Goal: Book appointment/travel/reservation

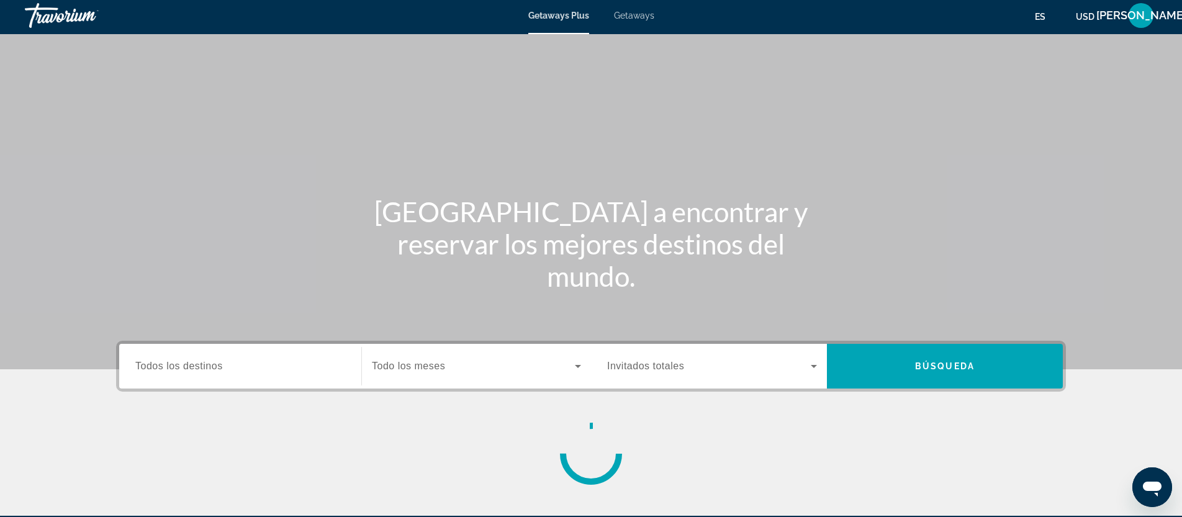
click at [628, 20] on div "Getaways Plus Getaways es English Español Français Italiano Português русский U…" at bounding box center [591, 15] width 1182 height 32
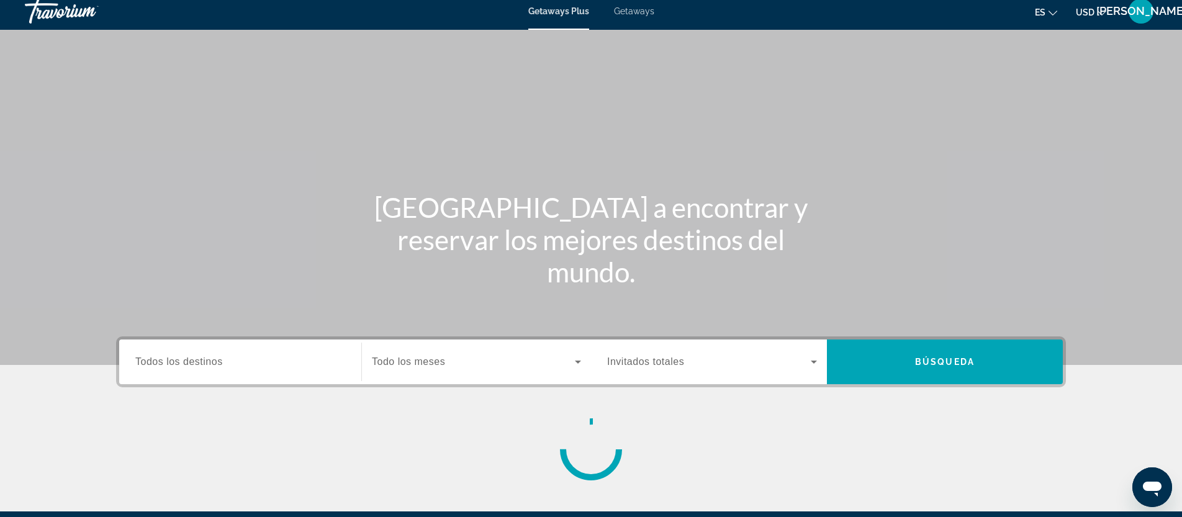
scroll to position [9, 0]
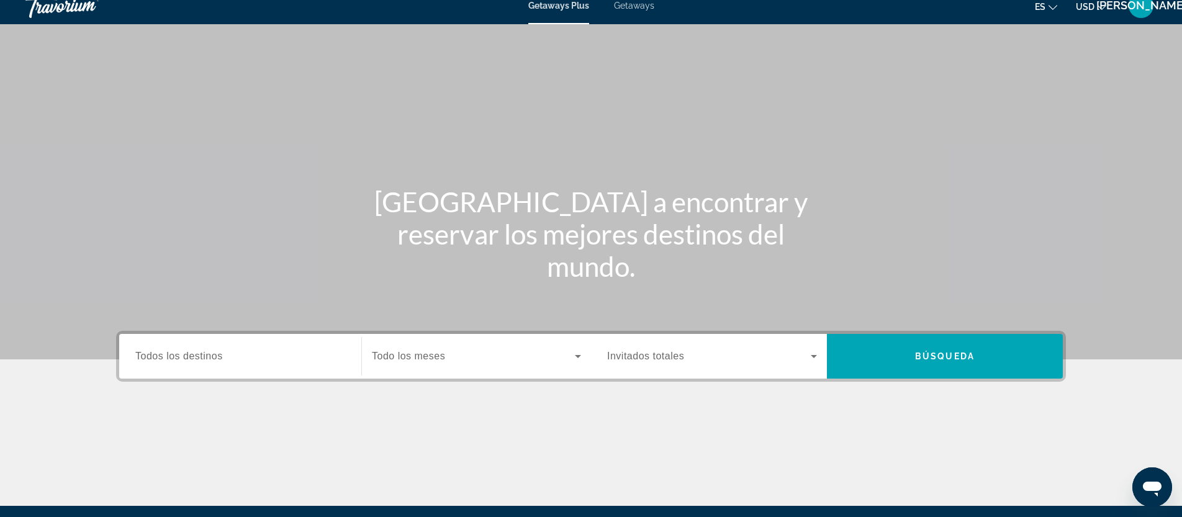
click at [633, 10] on span "Getaways" at bounding box center [634, 6] width 40 height 10
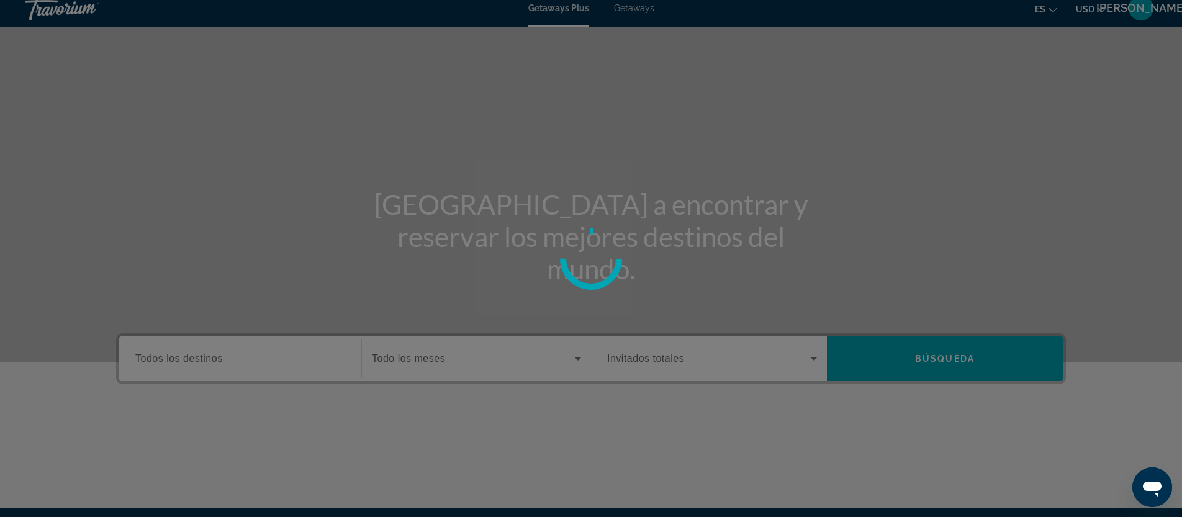
scroll to position [6, 0]
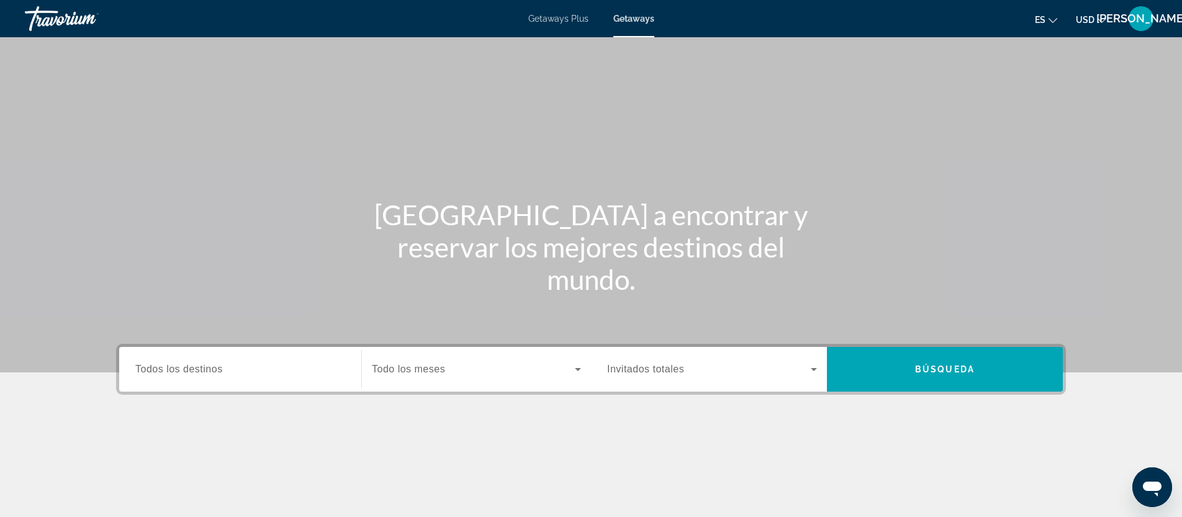
click at [222, 370] on span "Todos los destinos" at bounding box center [179, 369] width 88 height 11
click at [222, 370] on input "Destination Todos los destinos" at bounding box center [240, 369] width 210 height 15
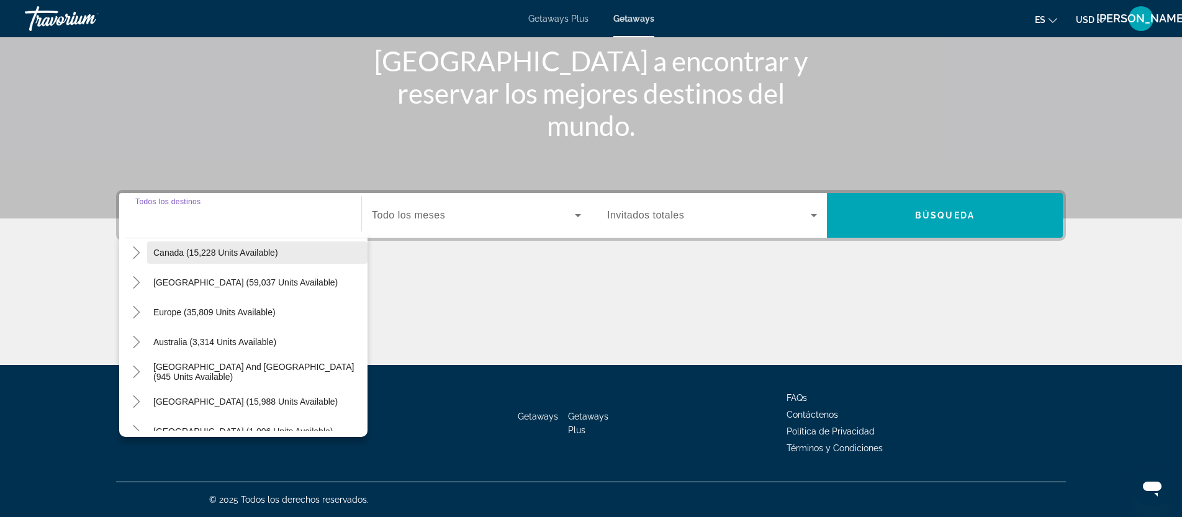
scroll to position [96, 0]
click at [186, 285] on span "[GEOGRAPHIC_DATA] (59,037 units available)" at bounding box center [245, 282] width 184 height 10
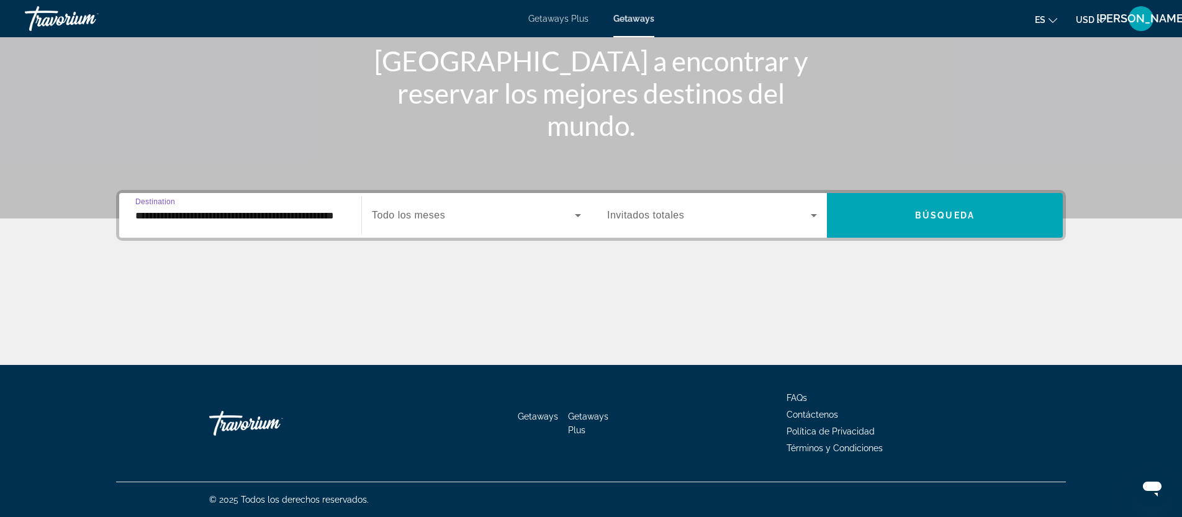
click at [816, 217] on icon "Search widget" at bounding box center [813, 215] width 15 height 15
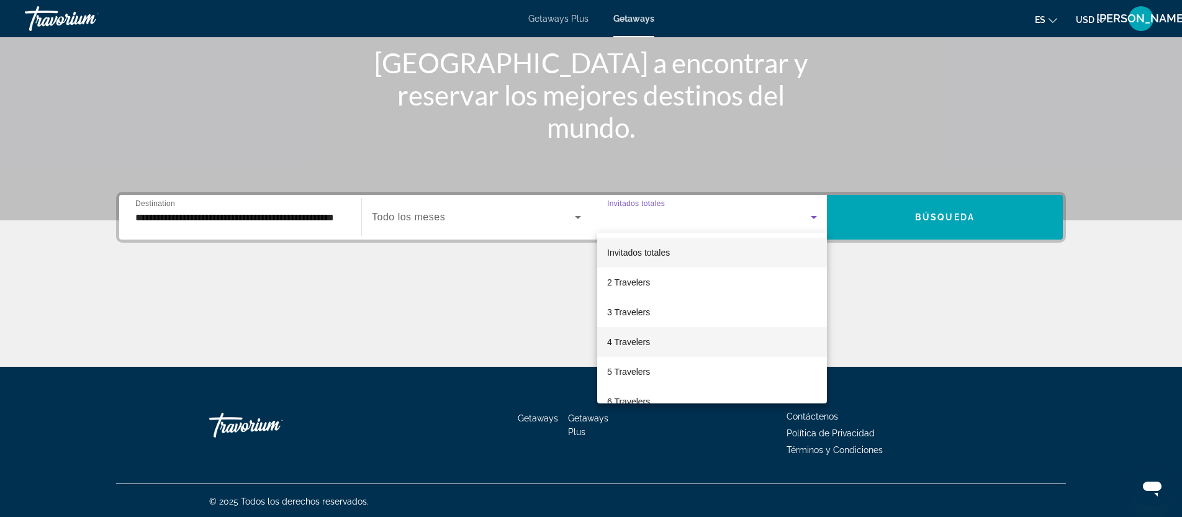
scroll to position [154, 0]
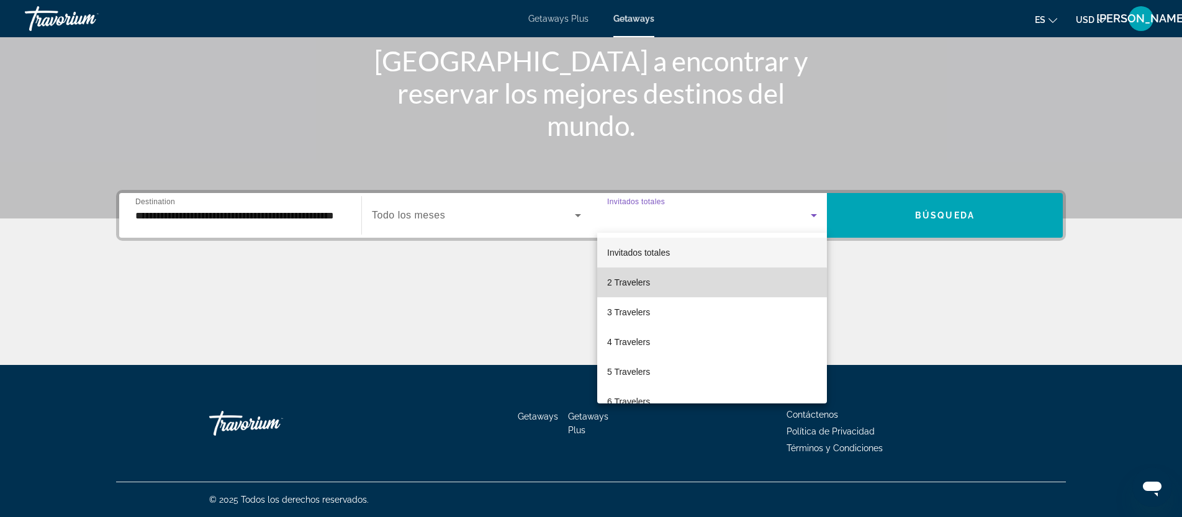
click at [650, 284] on mat-option "2 Travelers" at bounding box center [712, 282] width 230 height 30
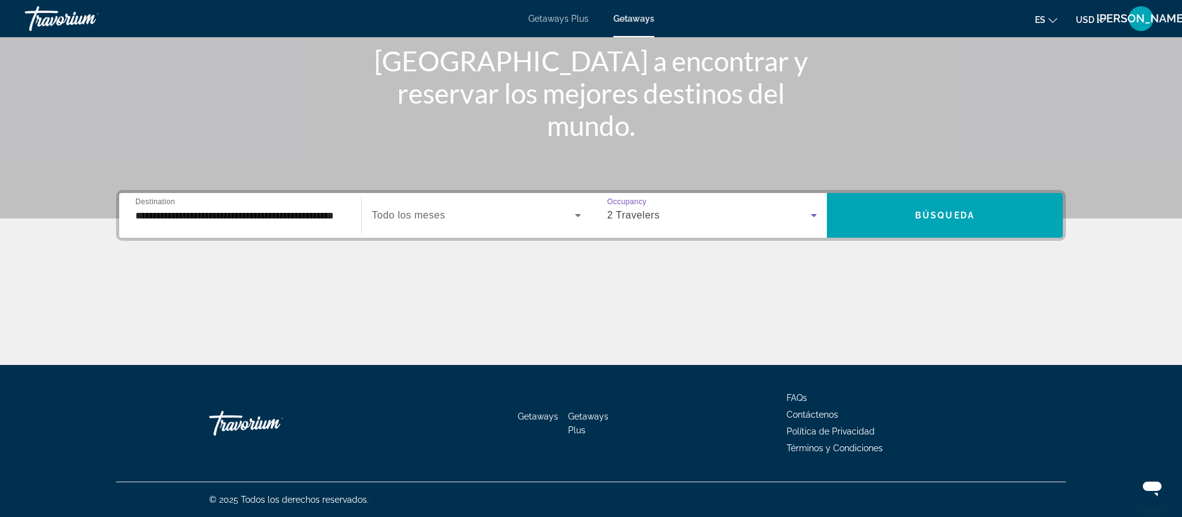
click at [814, 214] on icon "Search widget" at bounding box center [814, 215] width 6 height 3
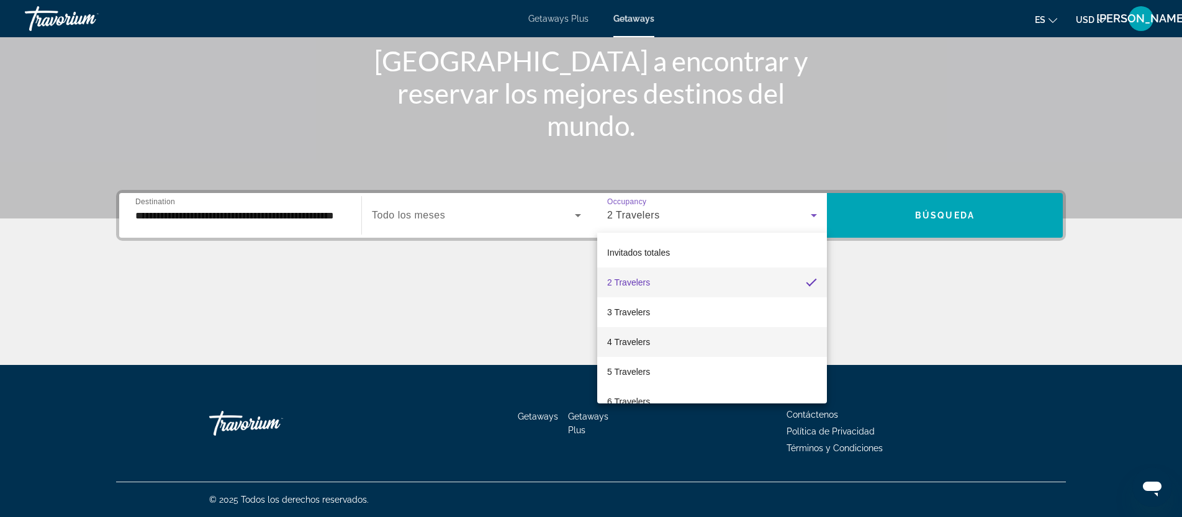
click at [648, 342] on span "4 Travelers" at bounding box center [628, 342] width 43 height 15
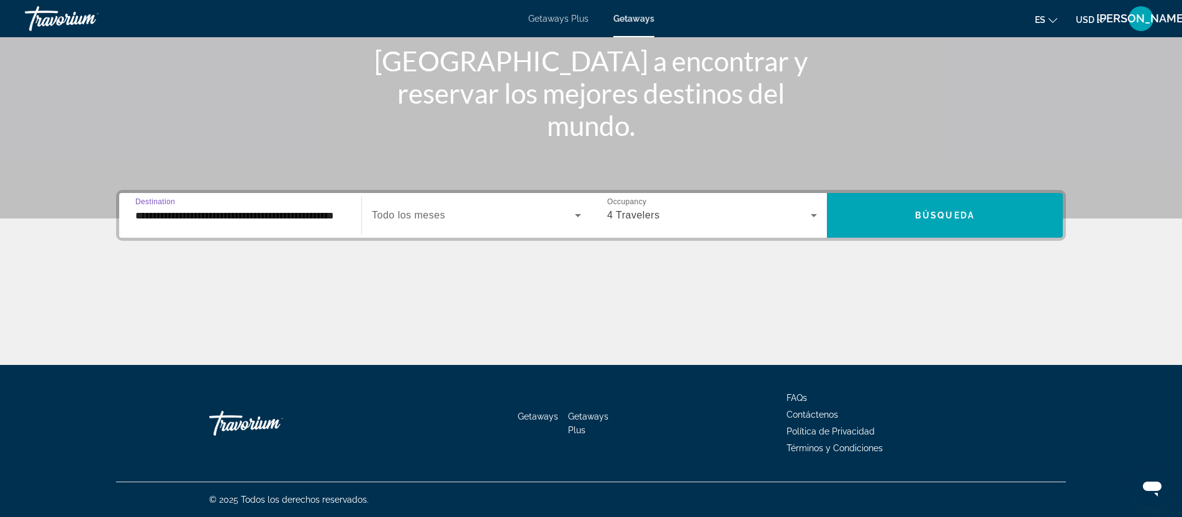
click at [233, 218] on input "**********" at bounding box center [240, 216] width 210 height 15
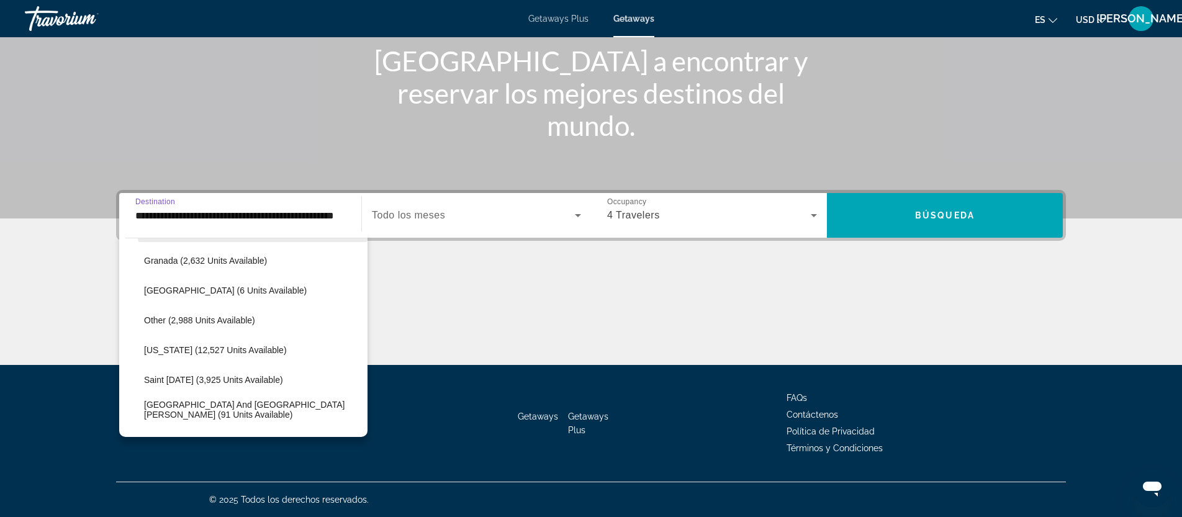
scroll to position [299, 0]
click at [200, 351] on span "[US_STATE] (12,527 units available)" at bounding box center [215, 348] width 143 height 10
type input "**********"
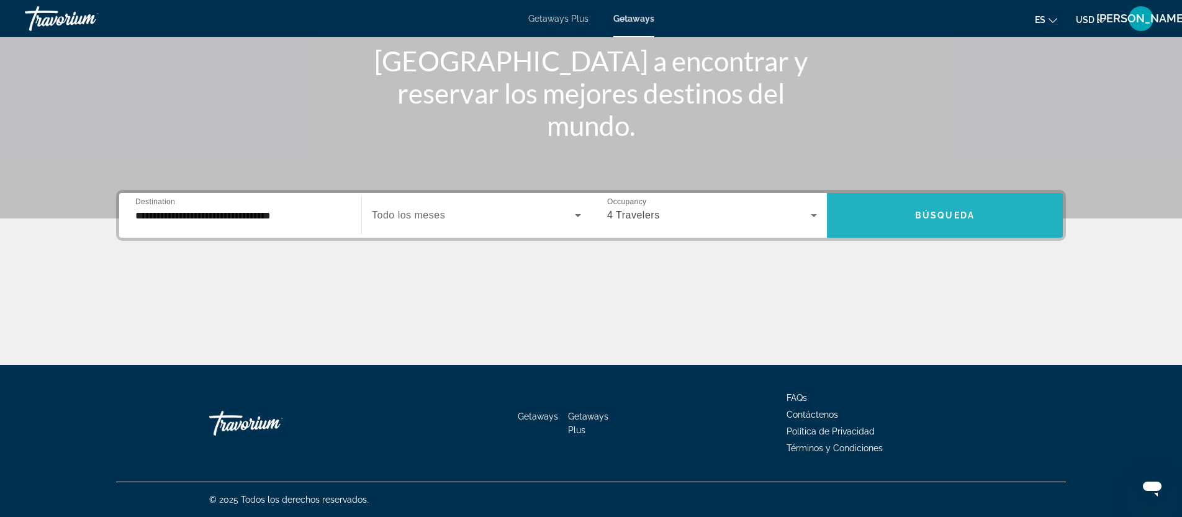
click at [923, 218] on span "Búsqueda" at bounding box center [945, 215] width 60 height 10
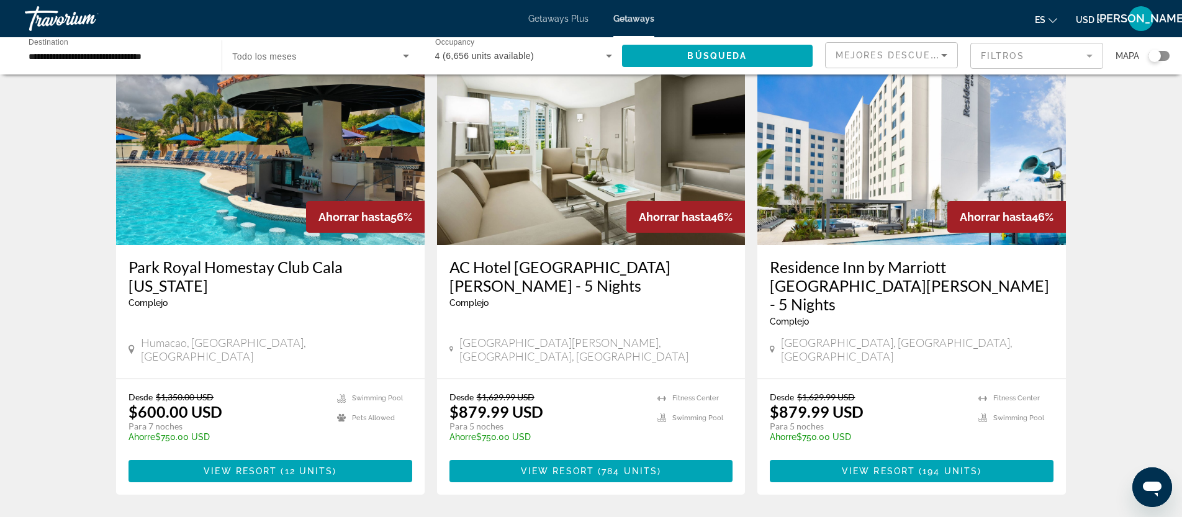
scroll to position [545, 0]
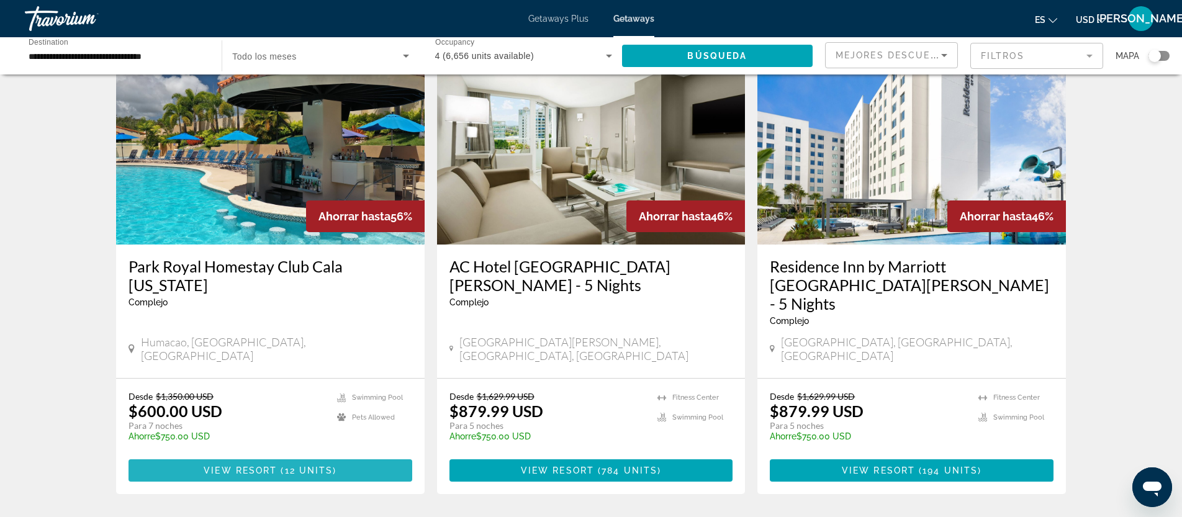
click at [294, 465] on span "12 units" at bounding box center [309, 470] width 48 height 10
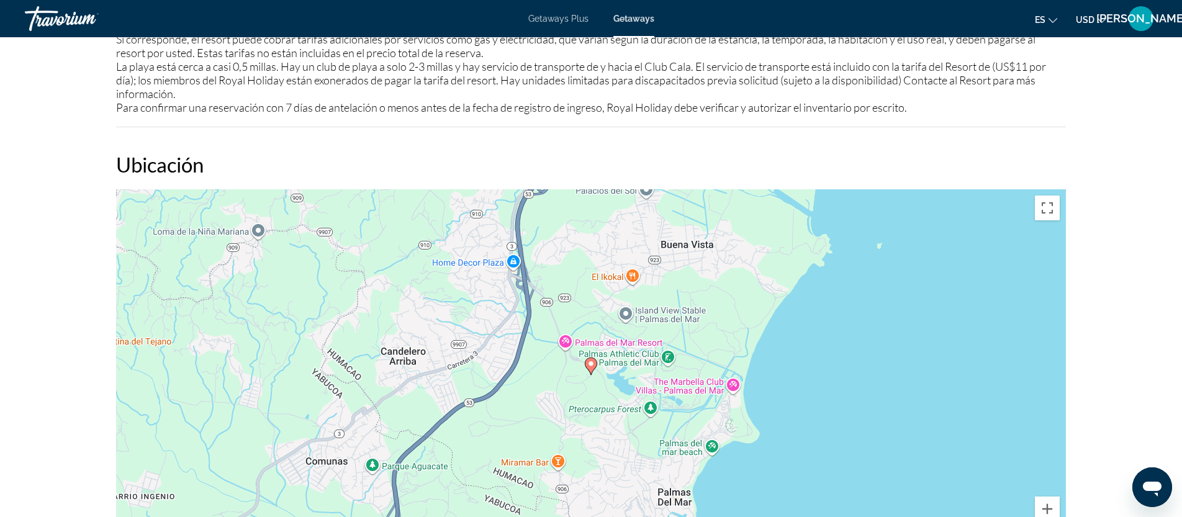
scroll to position [1427, 0]
